Goal: Browse casually

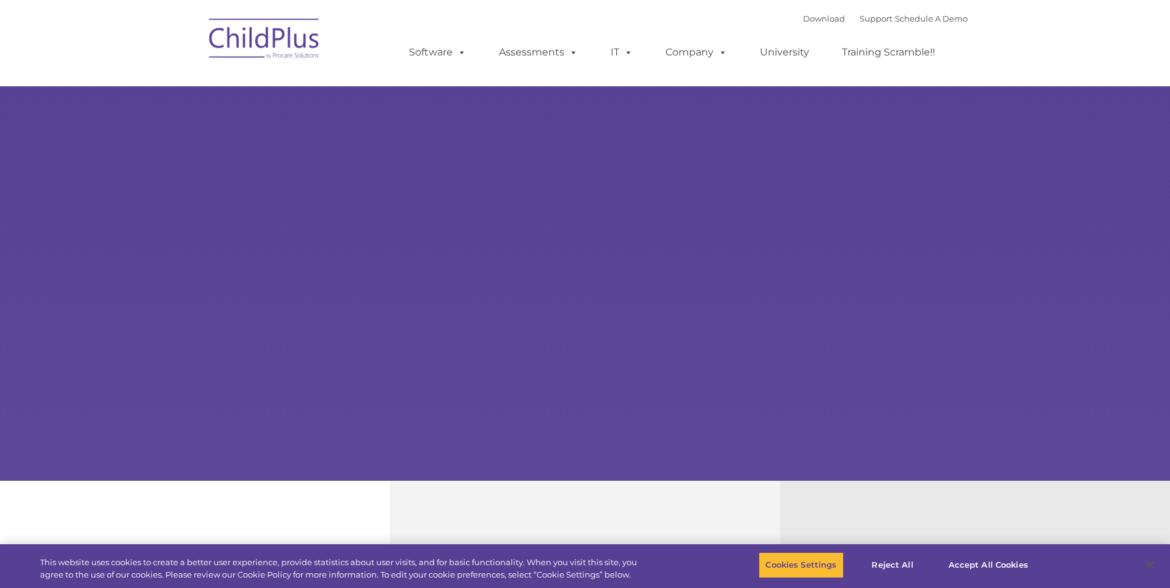
select select "MEDIUM"
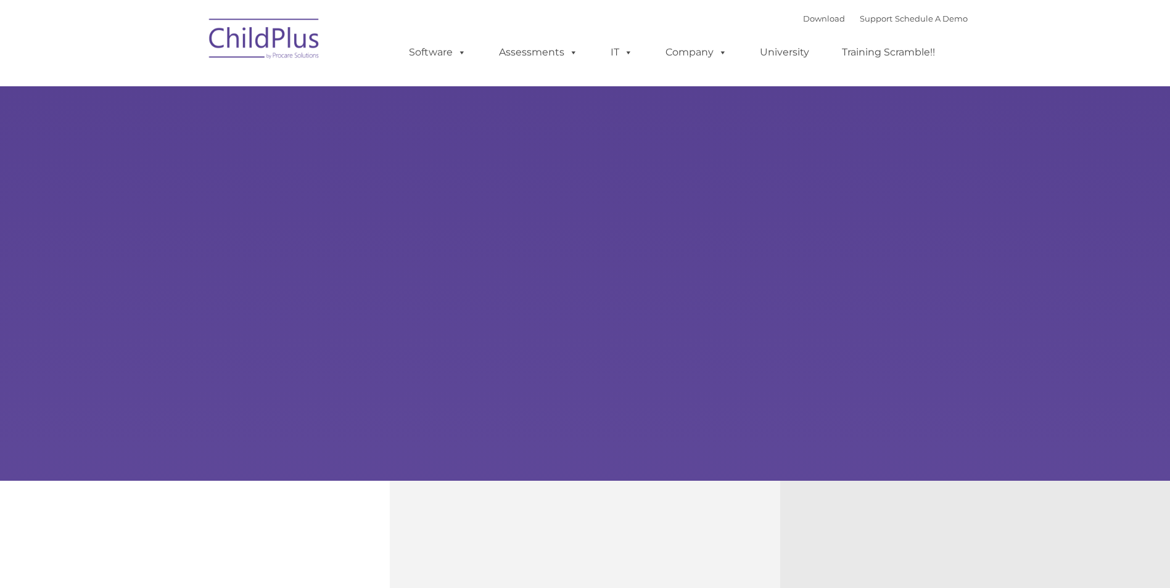
type input ""
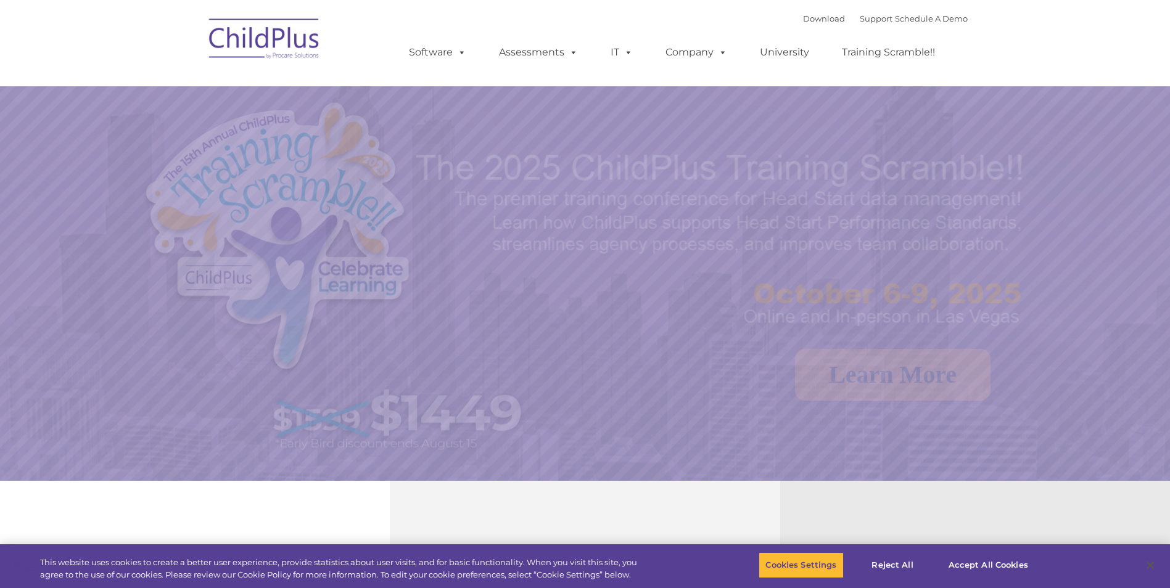
select select "MEDIUM"
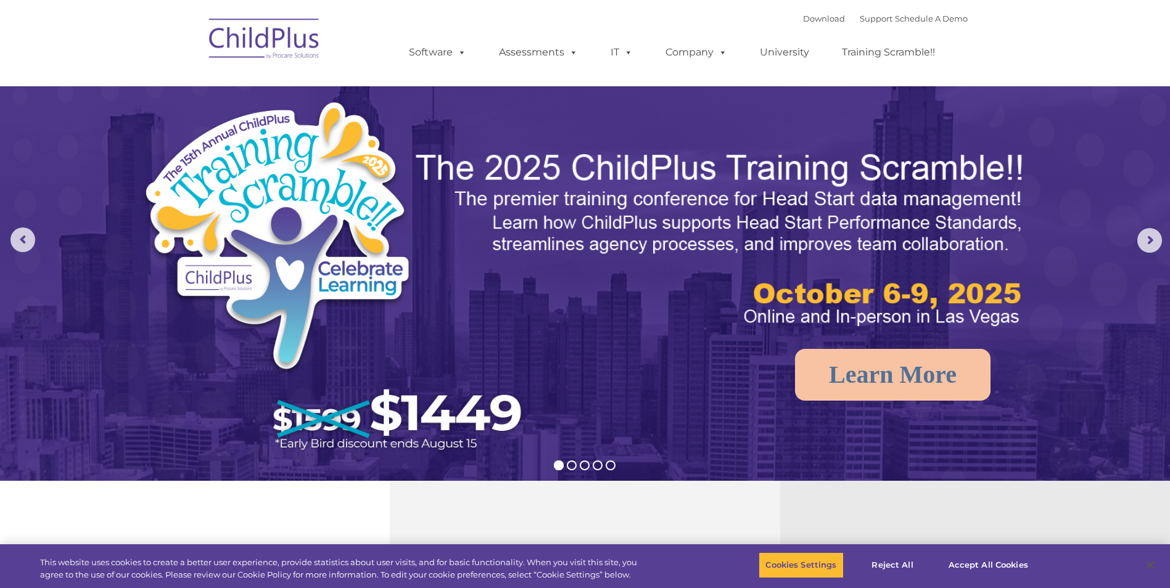
click at [1161, 239] on rs-arrow at bounding box center [1149, 240] width 25 height 25
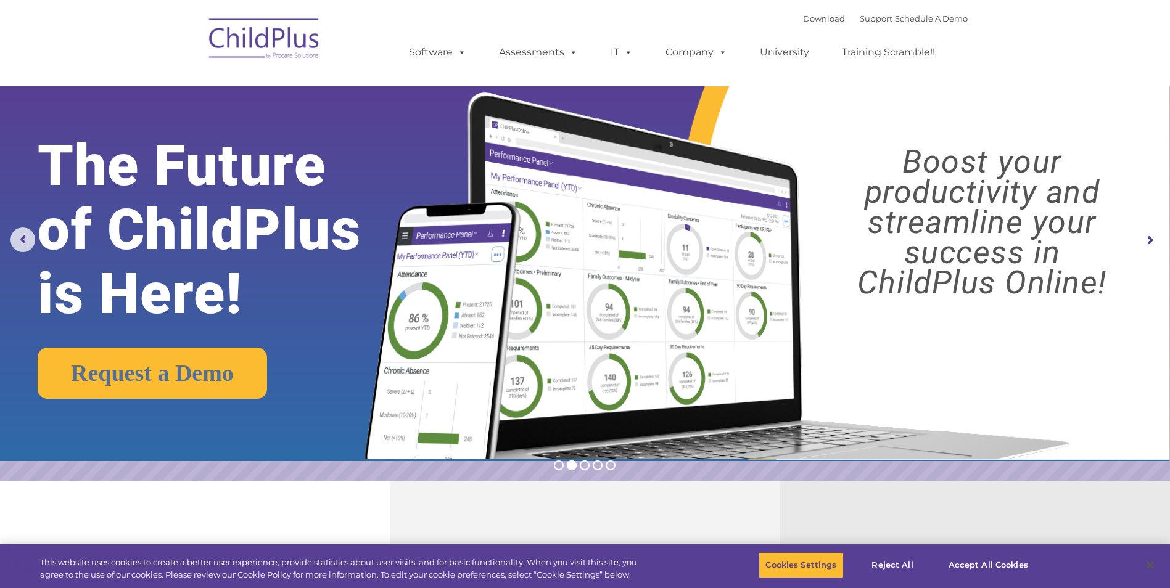
click at [26, 241] on rs-arrow at bounding box center [22, 240] width 25 height 25
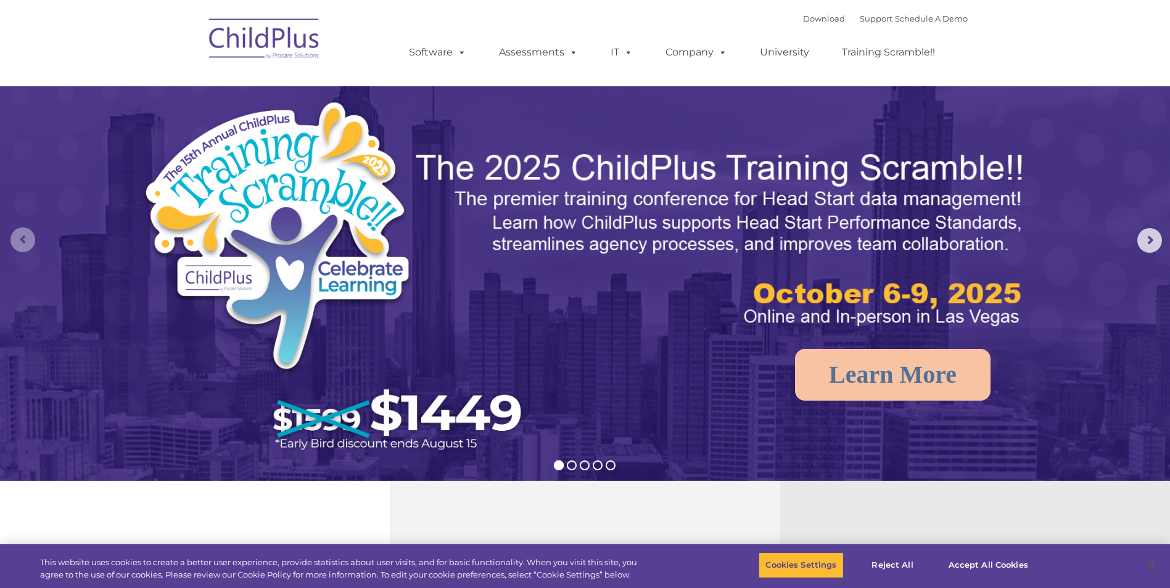
click at [20, 249] on rs-arrow at bounding box center [22, 240] width 25 height 25
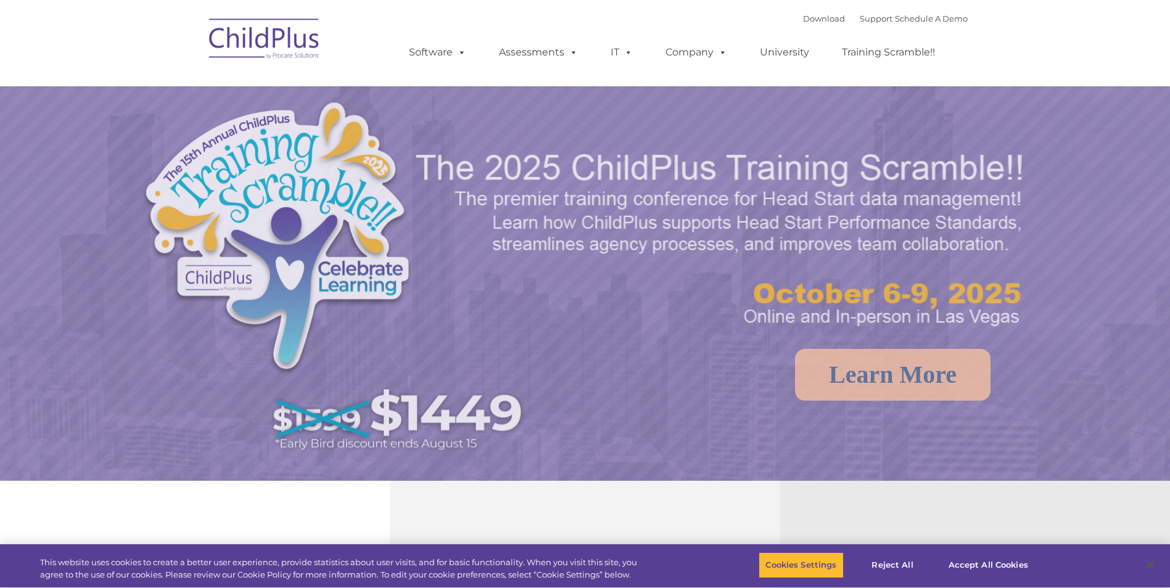
select select "MEDIUM"
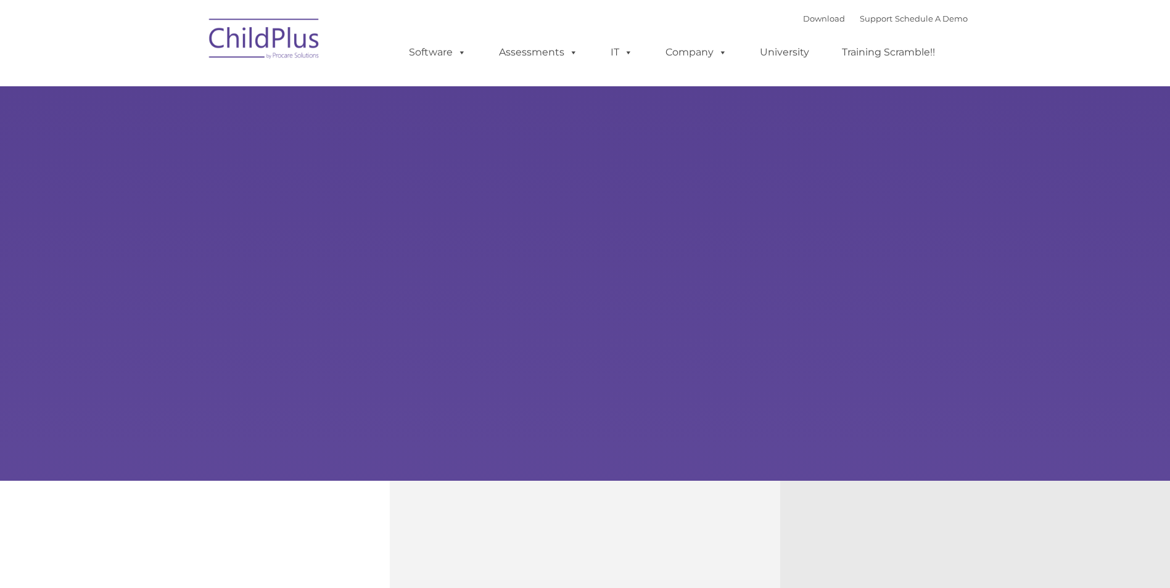
type input ""
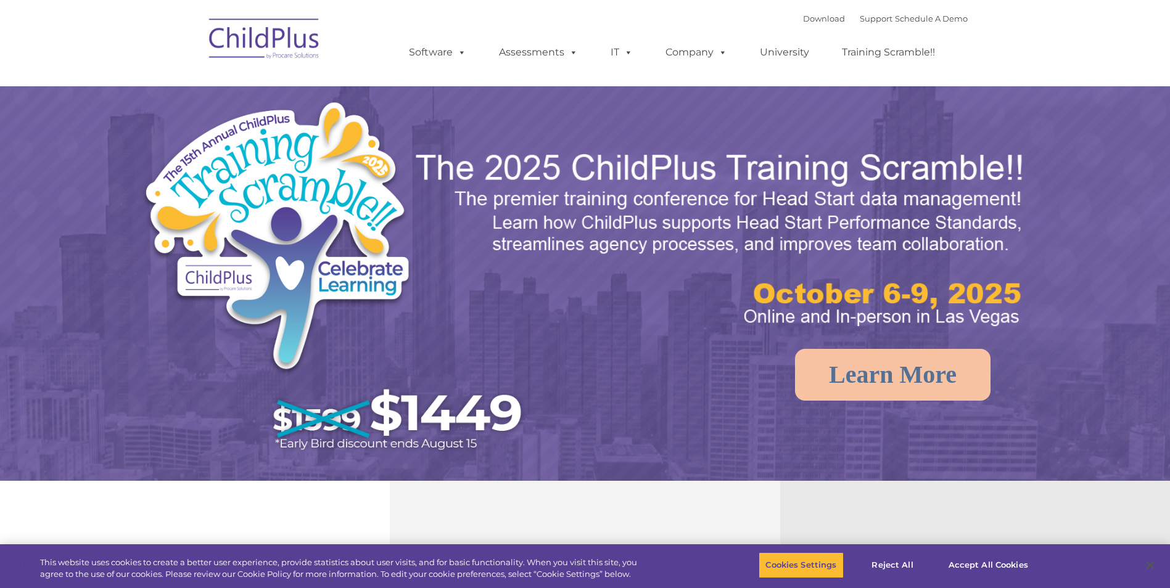
select select "MEDIUM"
